Goal: Task Accomplishment & Management: Complete application form

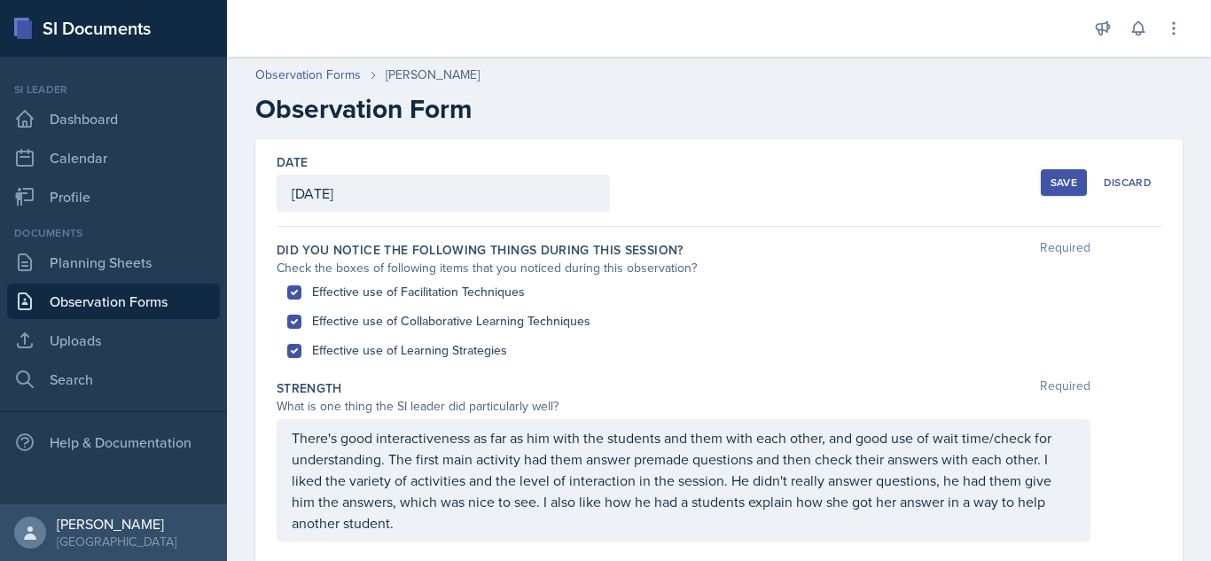
scroll to position [667, 0]
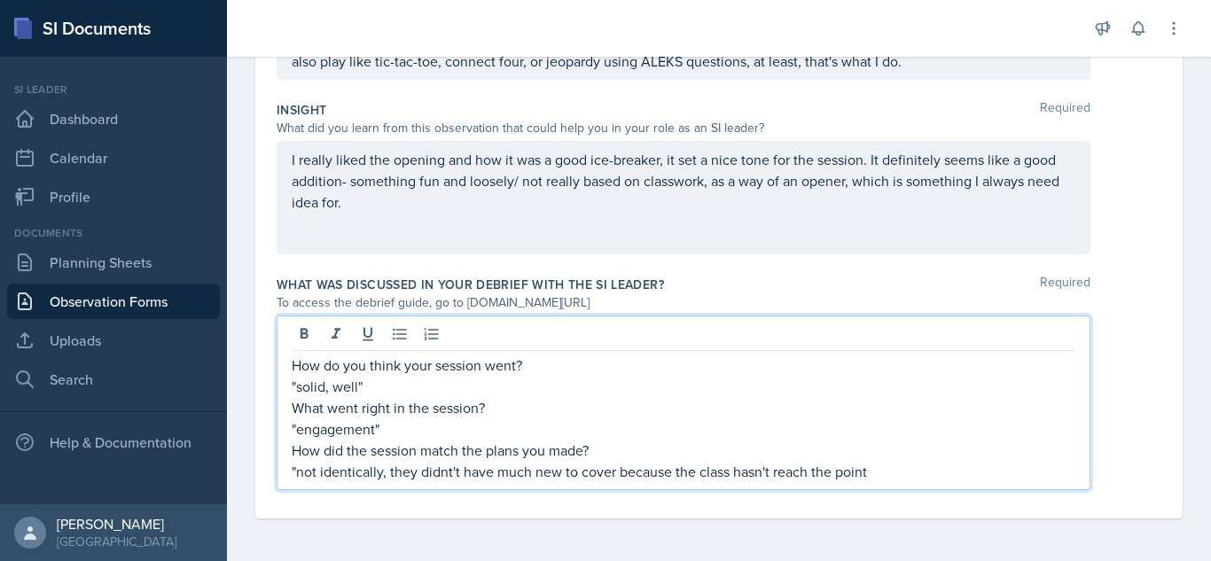
click at [445, 471] on p ""not identically, they didnt't have much new to cover because the class hasn't …" at bounding box center [684, 471] width 784 height 21
click at [449, 473] on p ""not identically, they didnt't have much new to cover because the class hasn't …" at bounding box center [684, 471] width 784 height 21
click at [450, 470] on p ""not identically, they didnt't have much new to cover because the class hasn't …" at bounding box center [684, 471] width 784 height 21
click at [863, 465] on p ""not identically, they didn't have much new to cover because the class hasn't r…" at bounding box center [684, 471] width 784 height 21
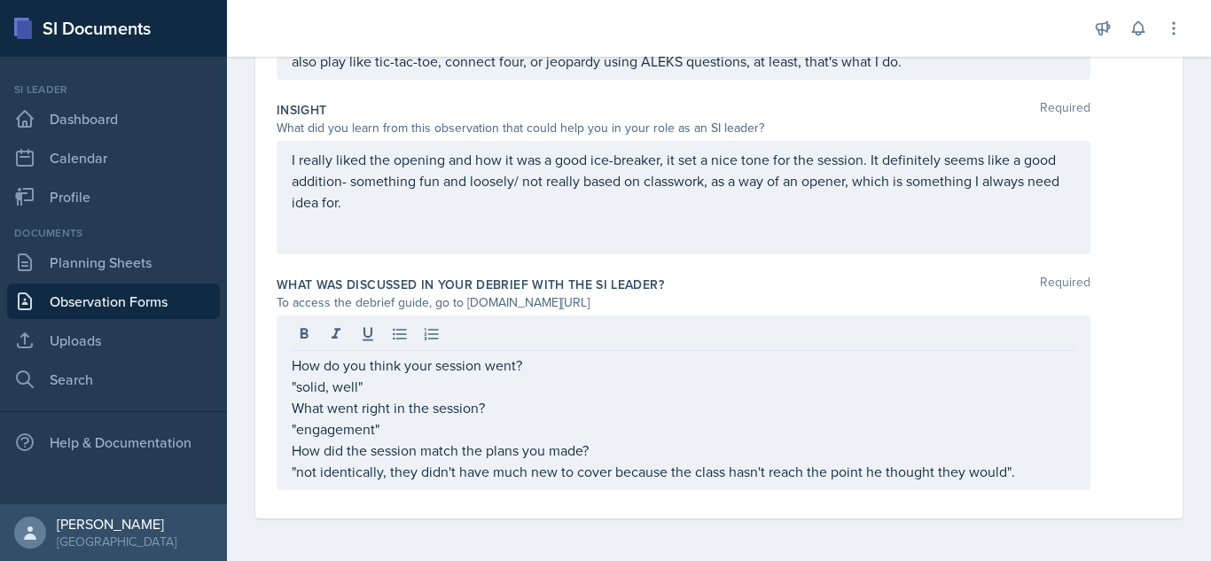
scroll to position [0, 0]
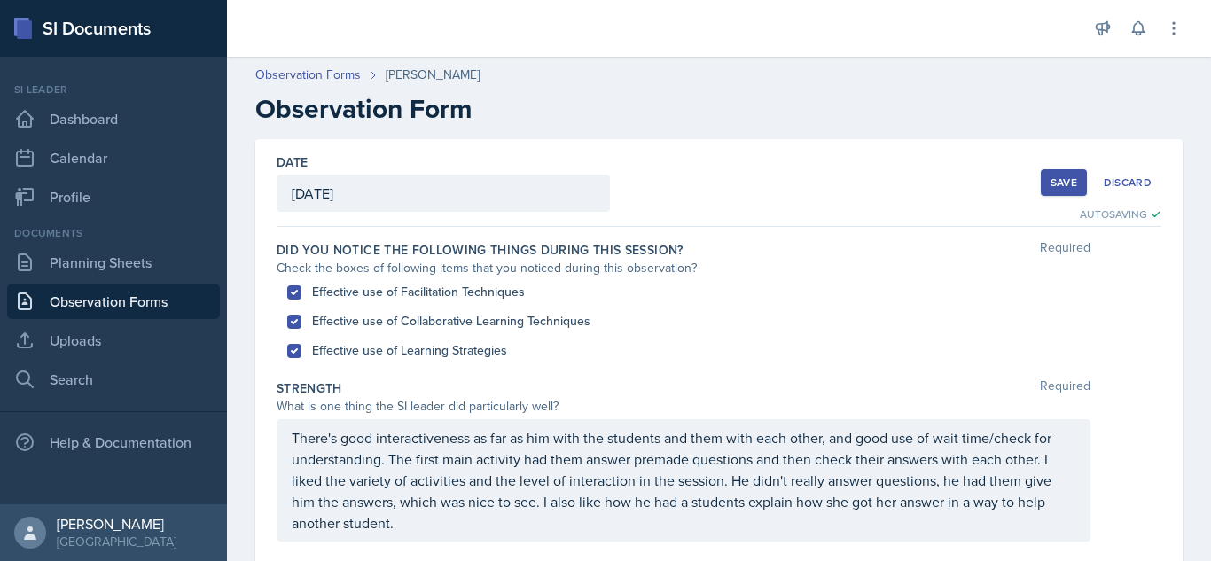
click at [1053, 180] on div "Save" at bounding box center [1064, 183] width 27 height 14
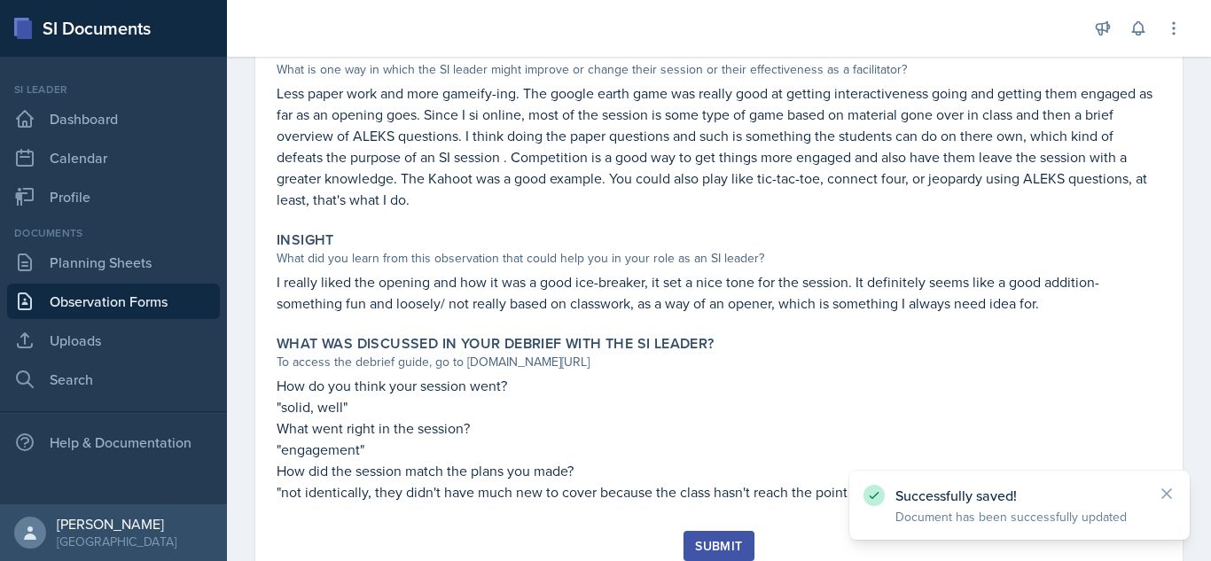
scroll to position [552, 0]
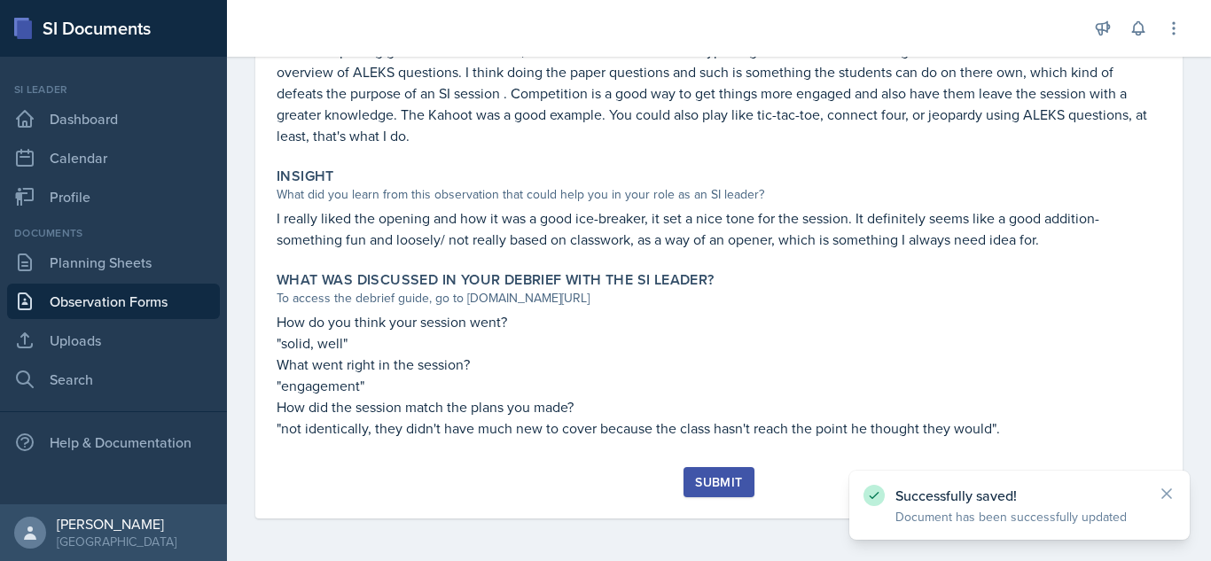
click at [712, 483] on div "Submit" at bounding box center [718, 482] width 47 height 14
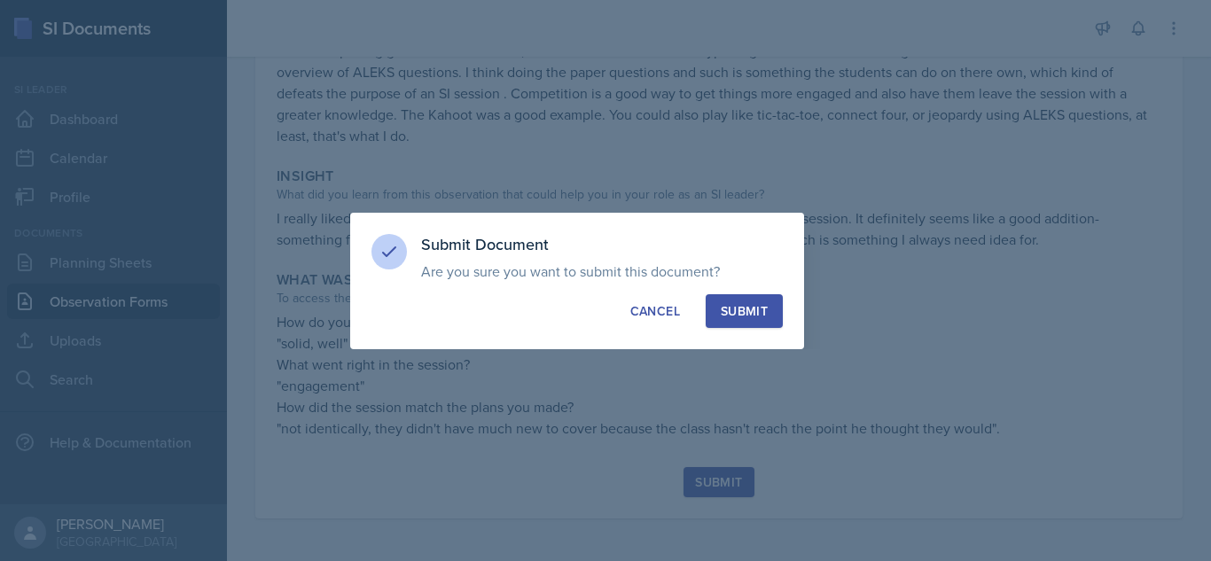
click at [731, 313] on div "Submit" at bounding box center [744, 311] width 47 height 18
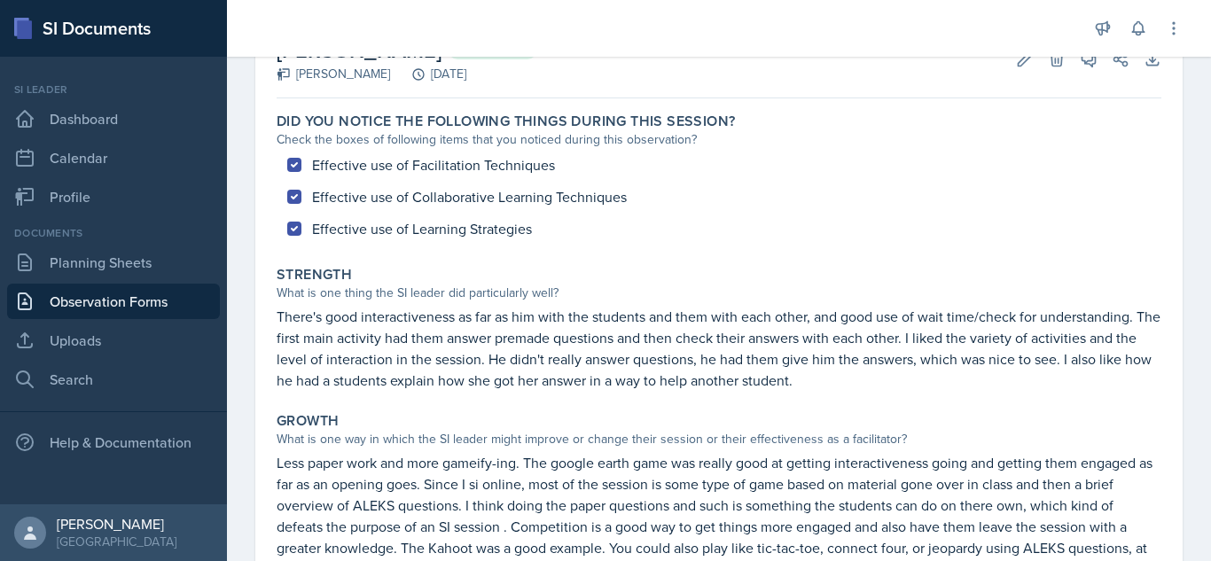
scroll to position [115, 0]
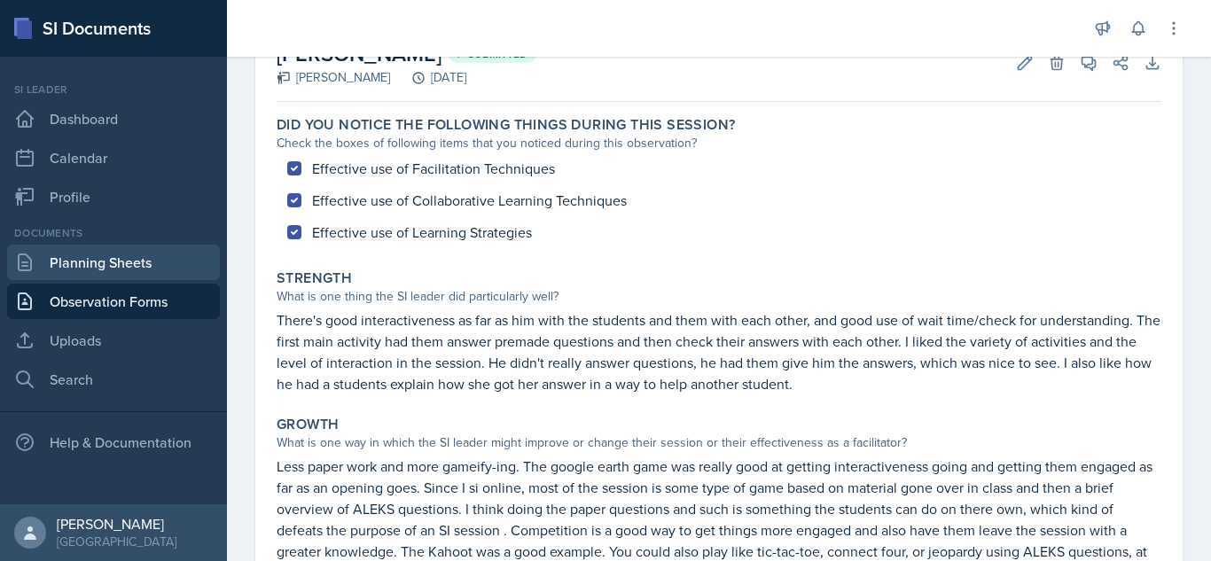
click at [132, 259] on link "Planning Sheets" at bounding box center [113, 262] width 213 height 35
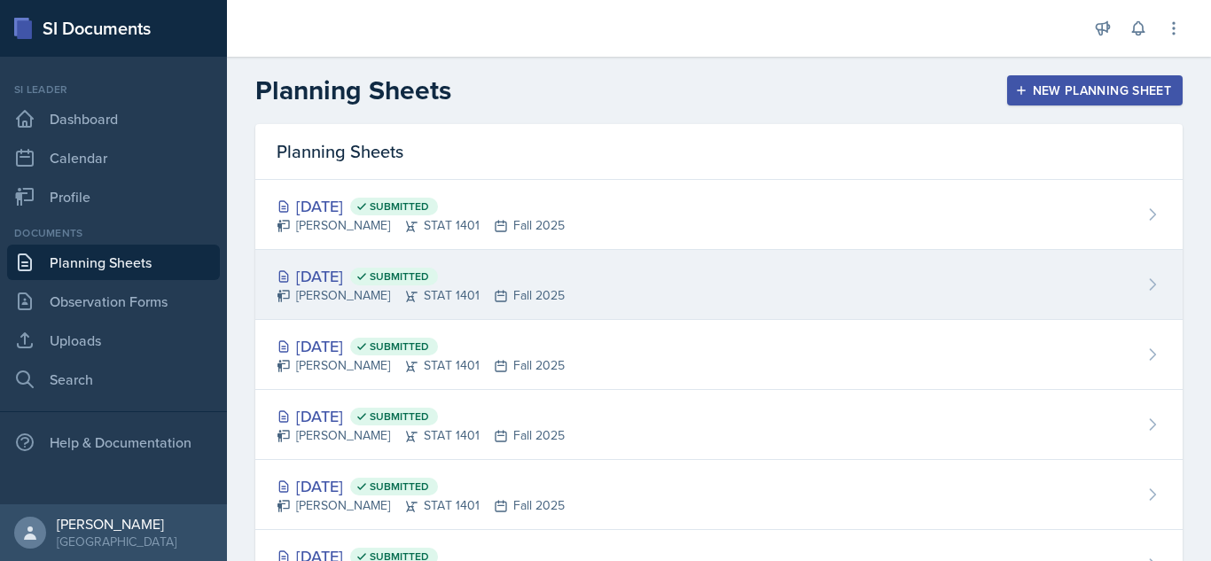
click at [1103, 271] on div "[DATE] Submitted [PERSON_NAME] STAT 1401 Fall 2025" at bounding box center [719, 285] width 928 height 70
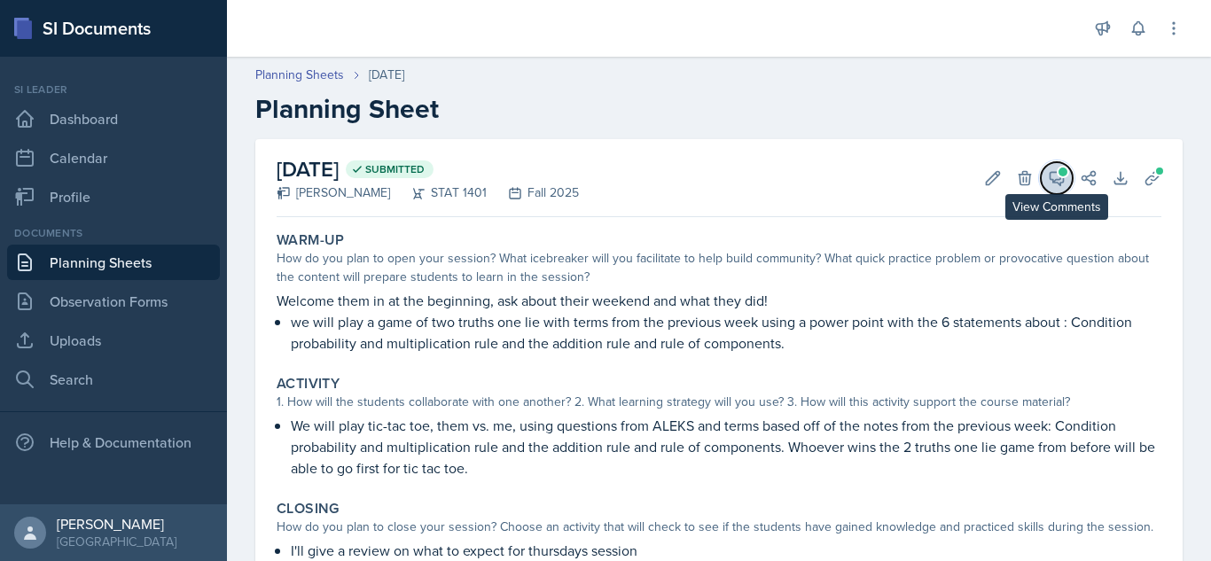
click at [1048, 178] on icon at bounding box center [1057, 178] width 18 height 18
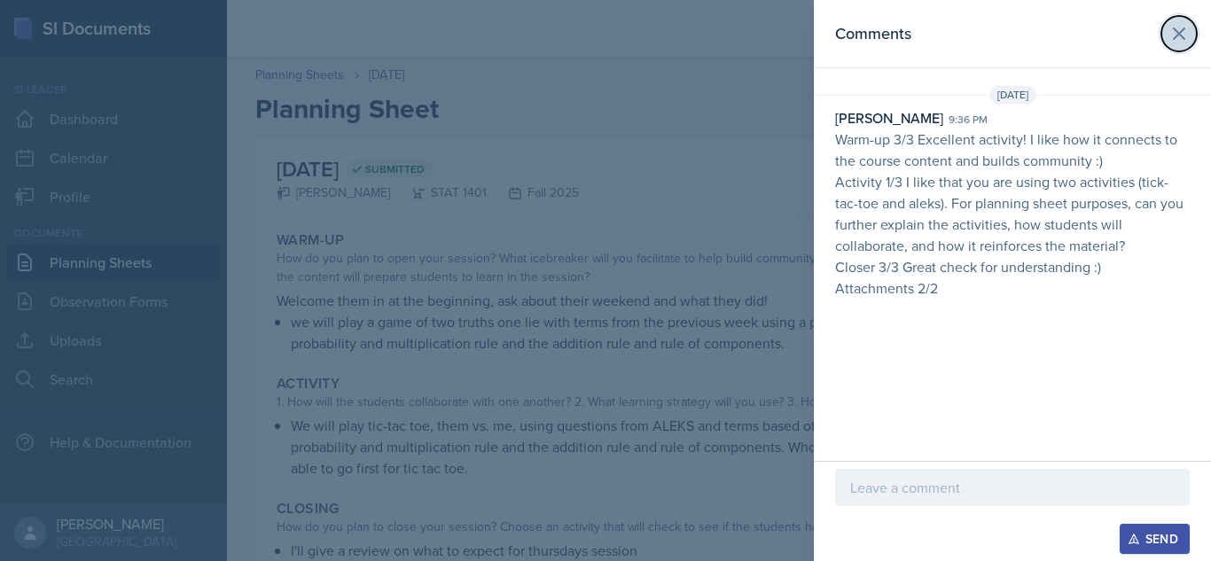
click at [1186, 29] on icon at bounding box center [1179, 33] width 21 height 21
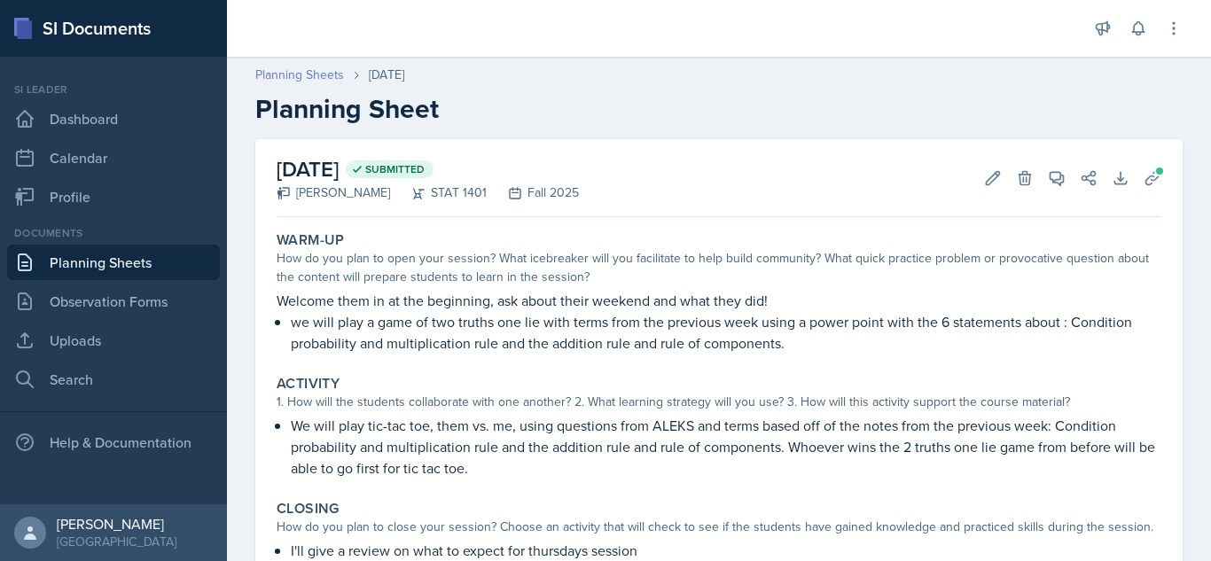
click at [286, 74] on link "Planning Sheets" at bounding box center [299, 75] width 89 height 19
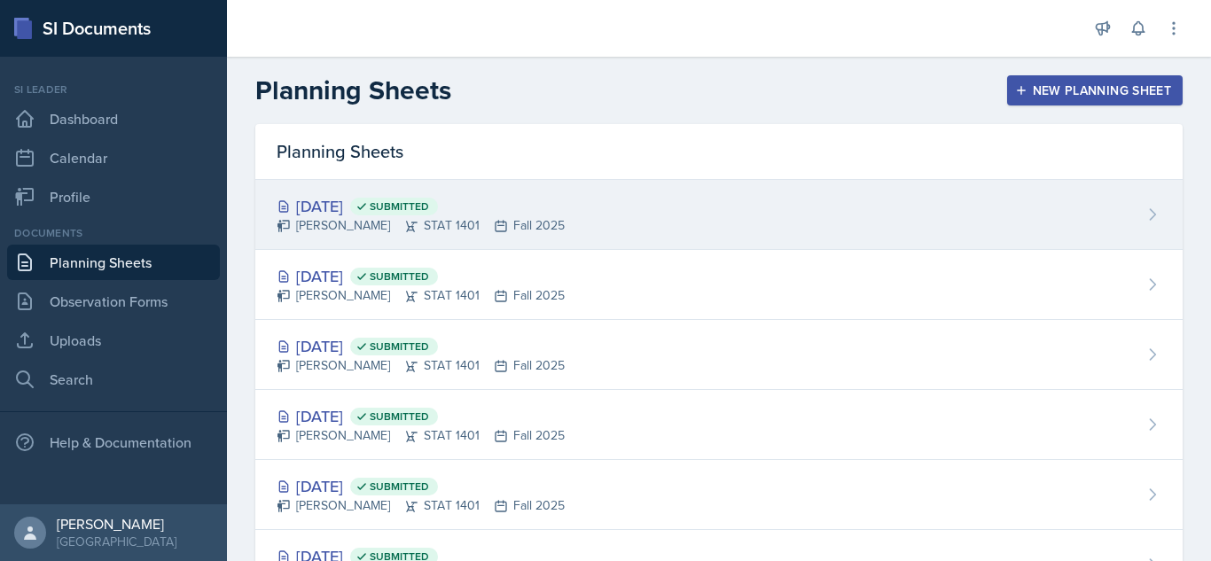
click at [493, 218] on div "[PERSON_NAME] STAT 1401 Fall 2025" at bounding box center [421, 225] width 288 height 19
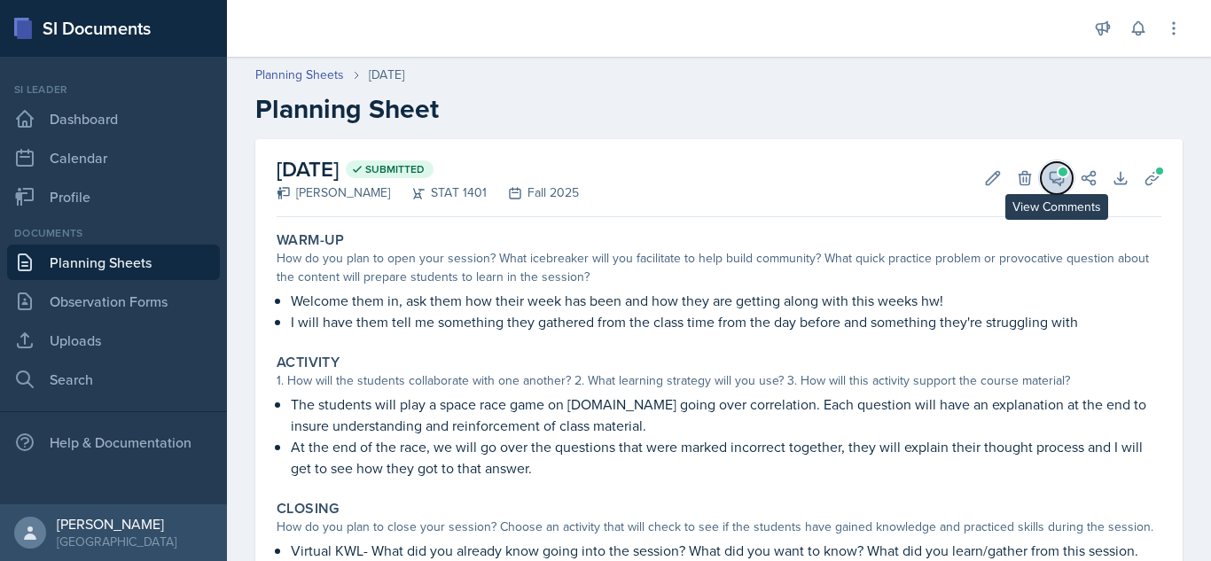
click at [1059, 172] on span at bounding box center [1063, 172] width 9 height 9
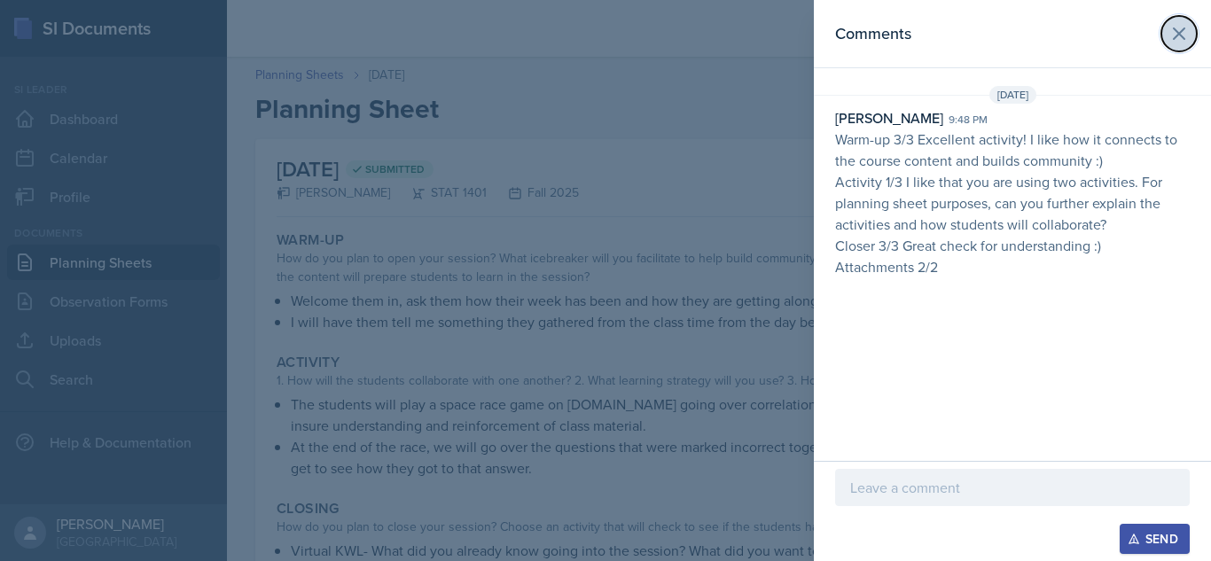
click at [1181, 35] on icon at bounding box center [1179, 33] width 11 height 11
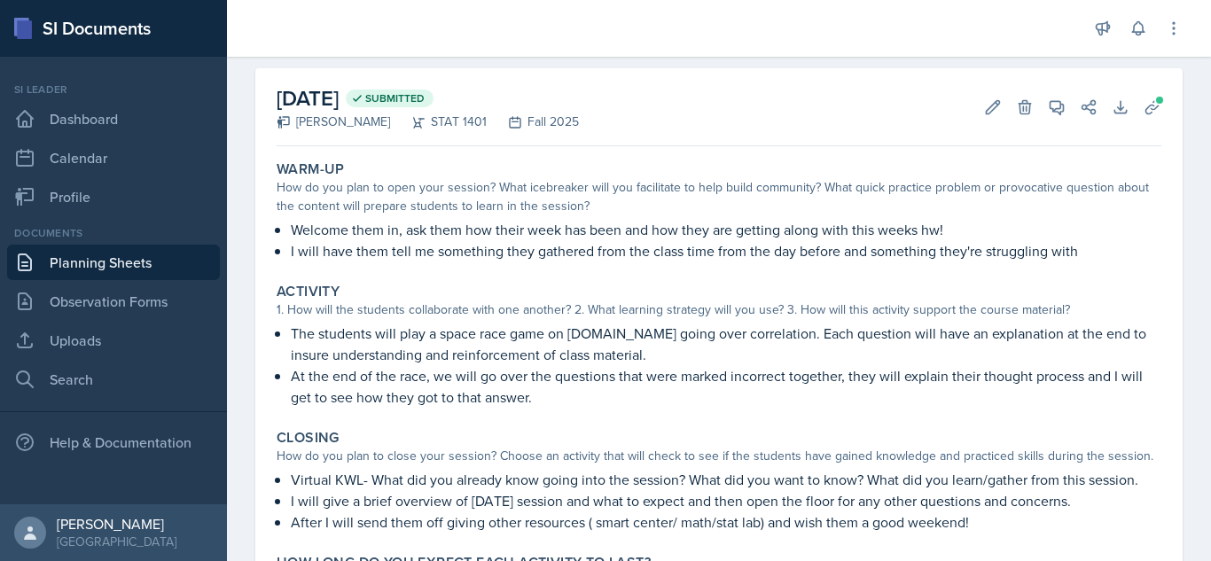
scroll to position [73, 0]
